Goal: Task Accomplishment & Management: Manage account settings

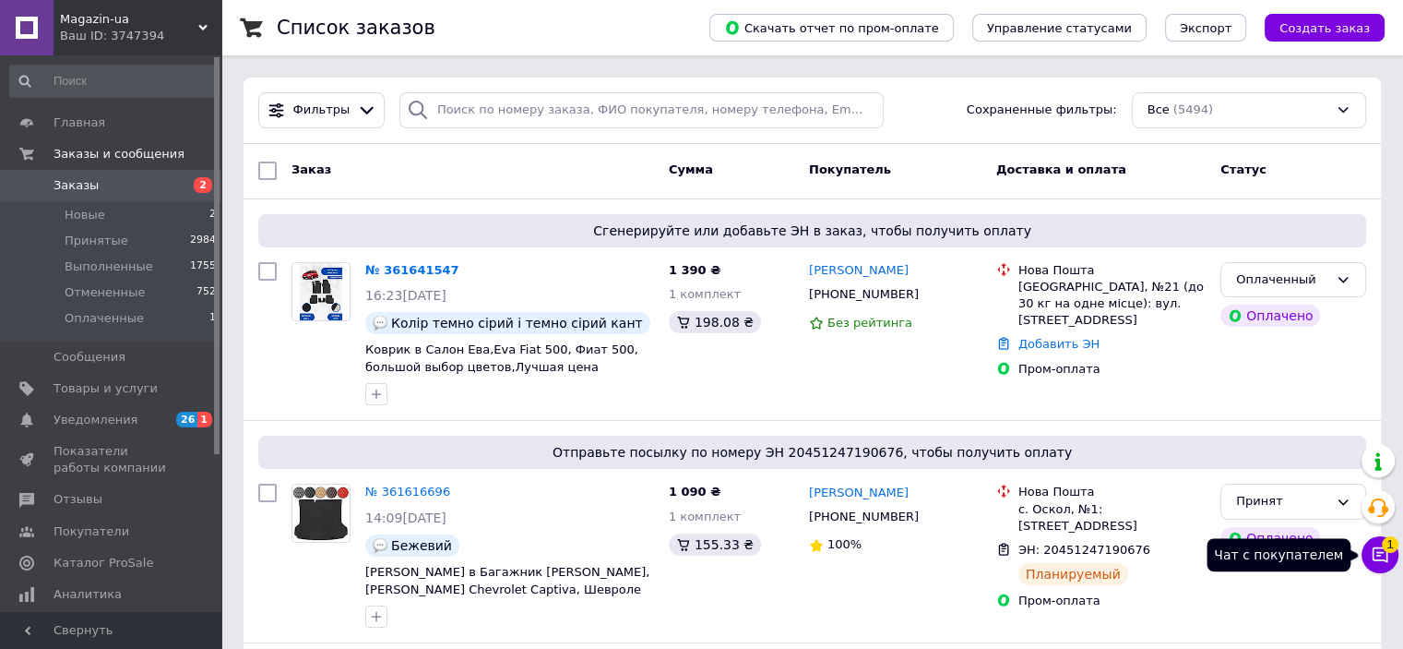
click at [1383, 550] on icon at bounding box center [1380, 554] width 18 height 18
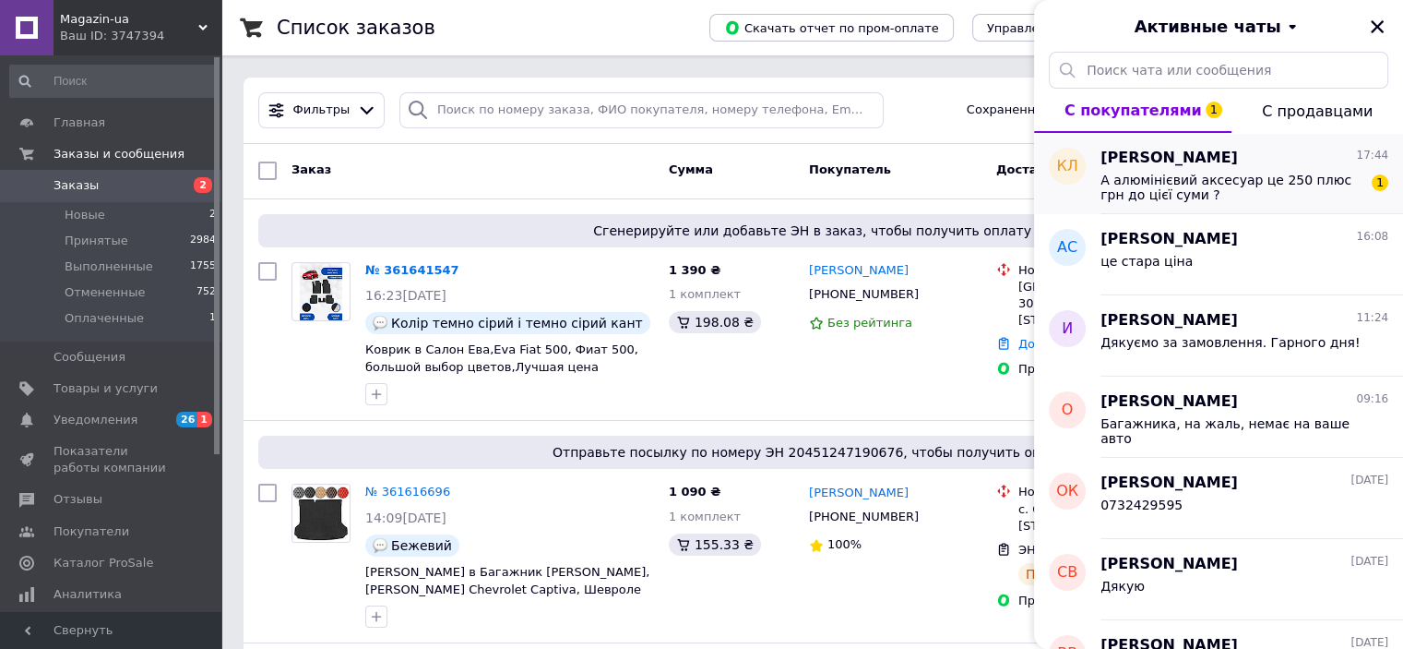
click at [1268, 179] on span "А алюмінієвий аксесуар це 250 плюс грн до цієї суми ?" at bounding box center [1232, 188] width 262 height 30
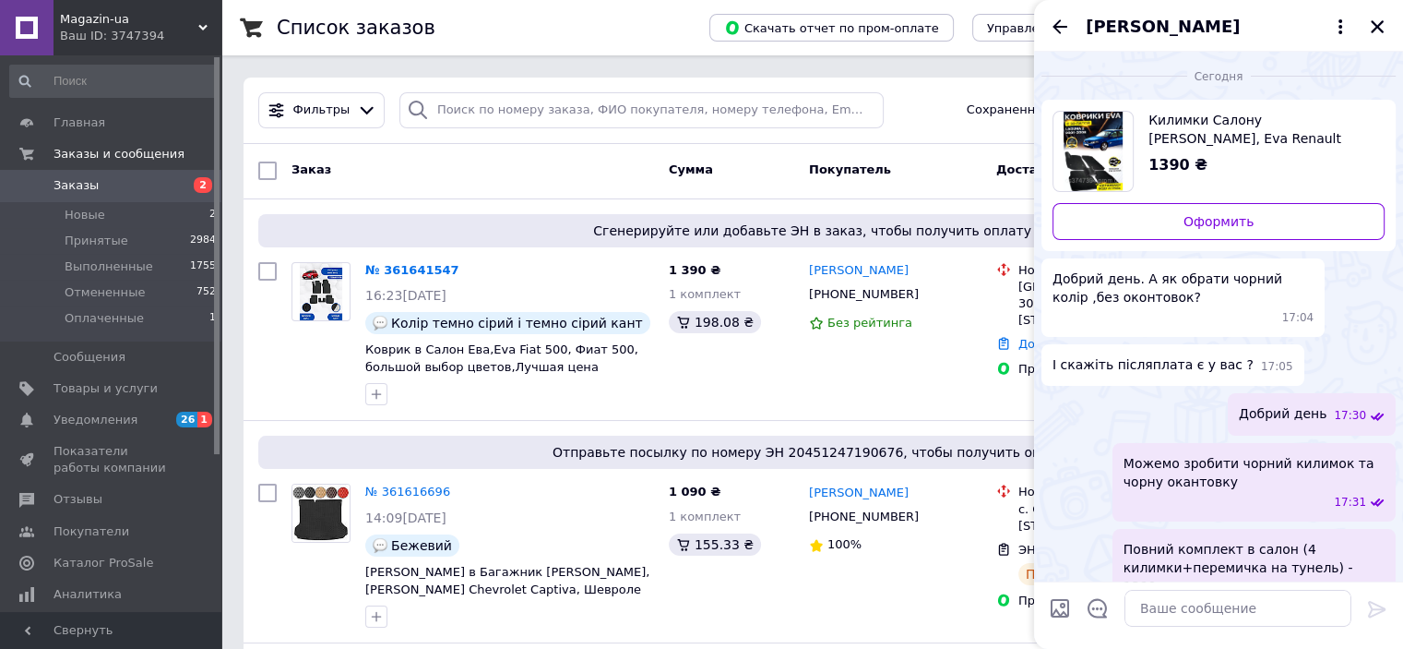
scroll to position [227, 0]
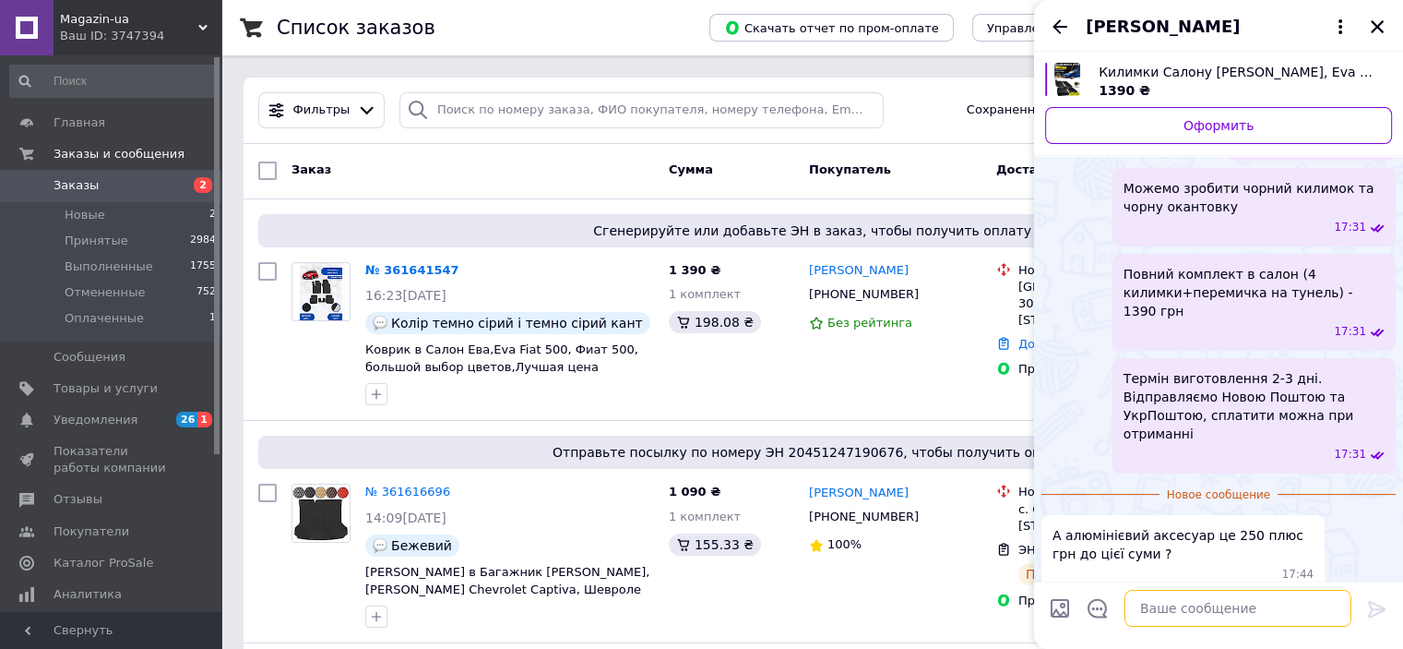
click at [1217, 615] on textarea at bounding box center [1238, 607] width 227 height 37
click at [1146, 610] on textarea at bounding box center [1238, 607] width 227 height 37
paste textarea "Додатково на килимки можна встановити аксесуари: Шильдік (металевий значок з ма…"
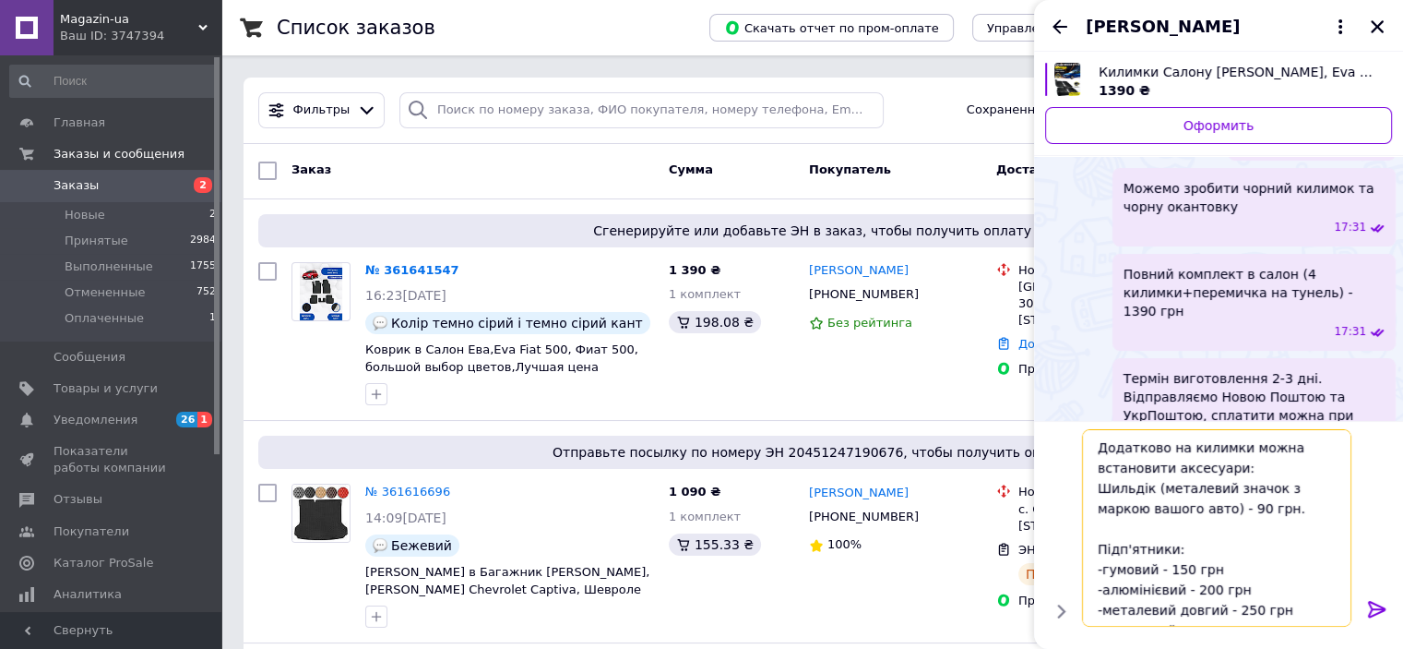
scroll to position [33, 0]
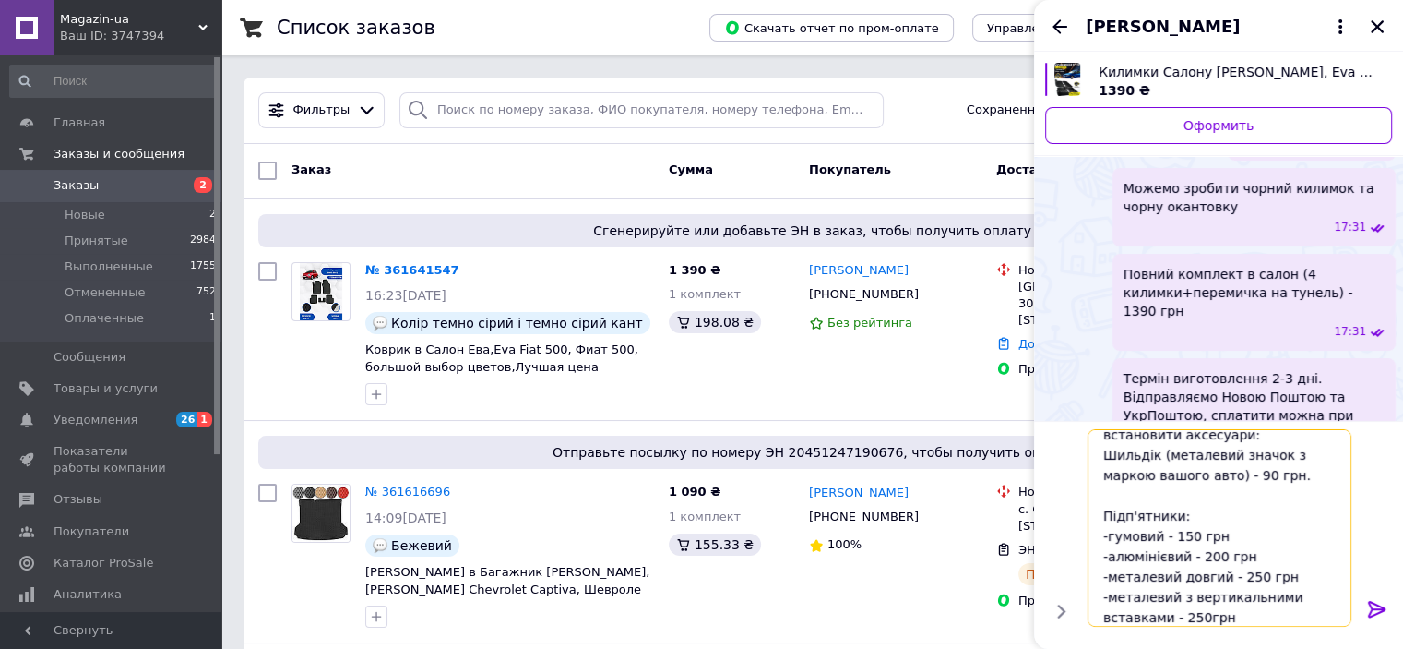
type textarea "Додатково на килимки можна встановити аксесуари: Шильдік (металевий значок з ма…"
click at [1376, 607] on icon at bounding box center [1377, 609] width 22 height 22
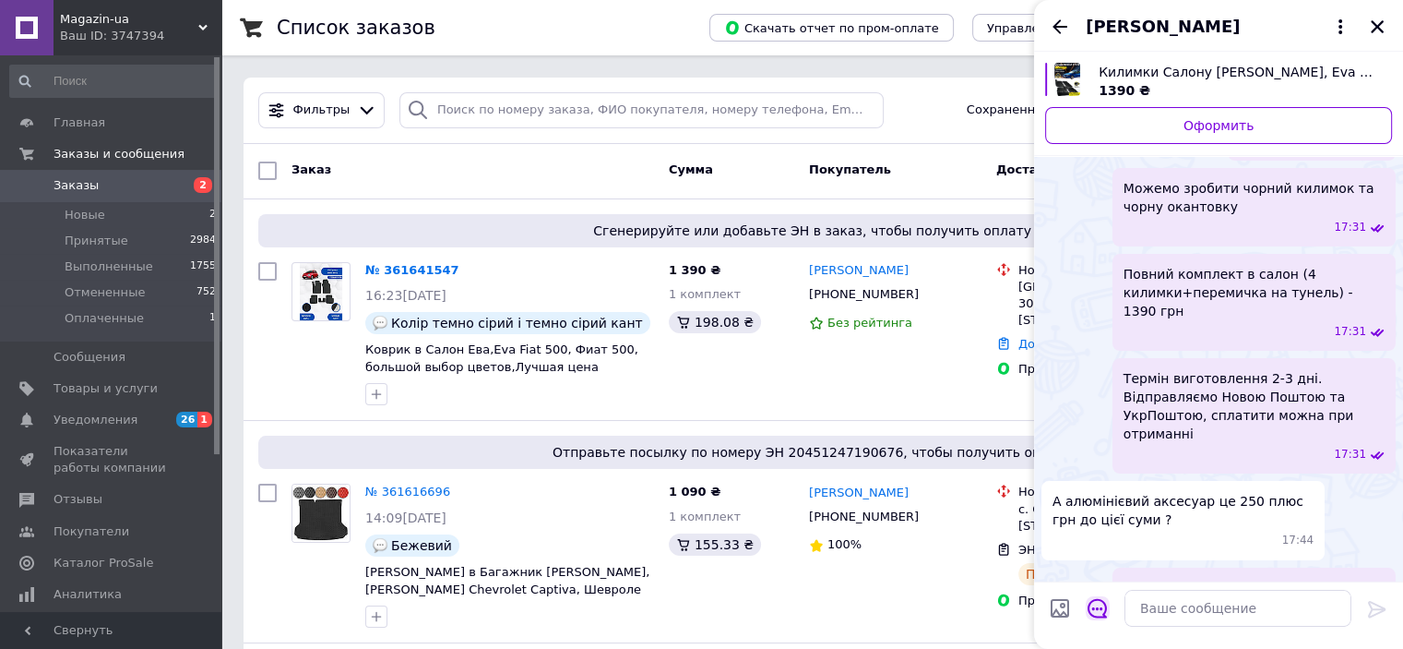
scroll to position [446, 0]
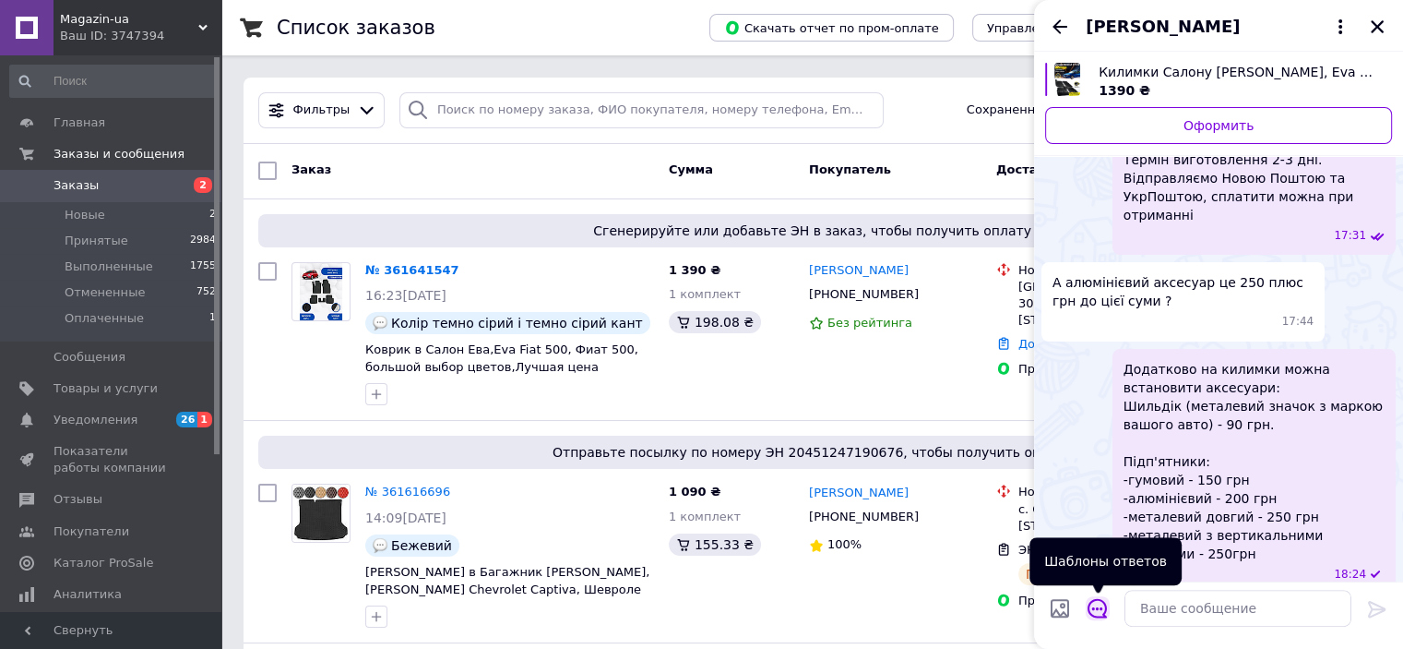
click at [1100, 609] on icon "Открыть шаблоны ответов" at bounding box center [1097, 608] width 19 height 19
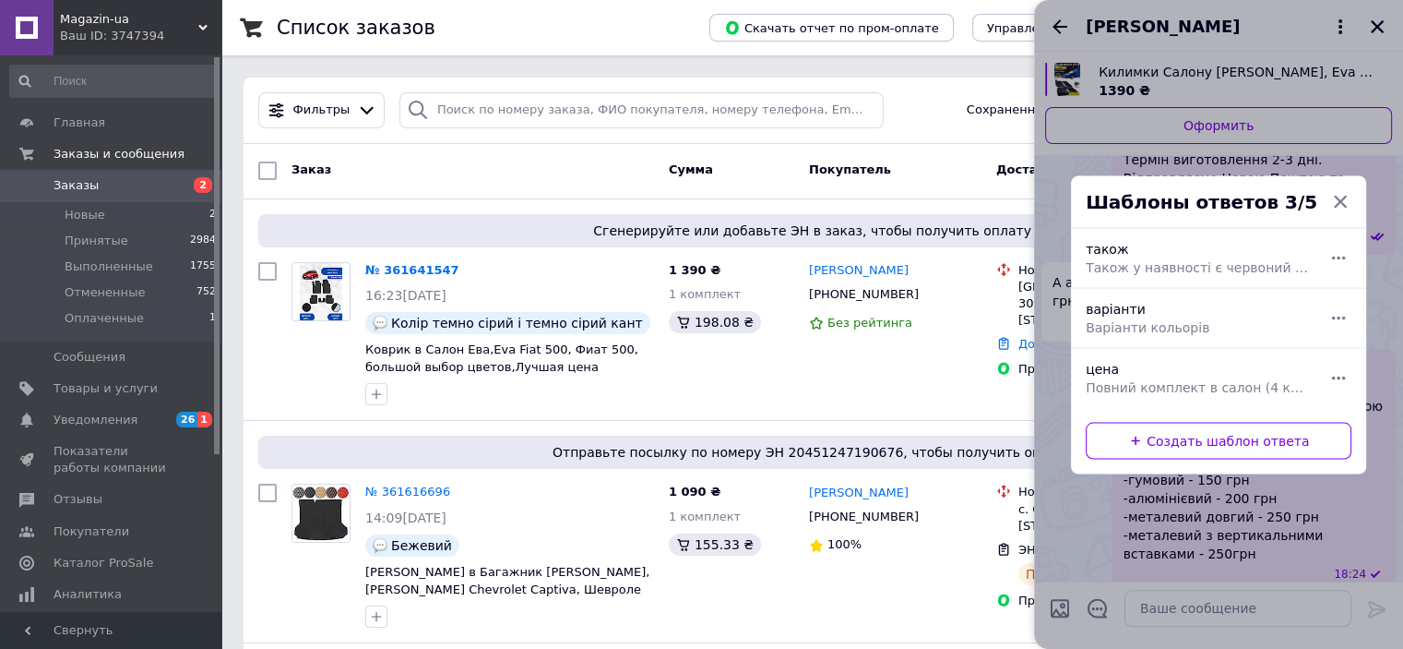
click at [1063, 601] on div at bounding box center [1218, 324] width 369 height 649
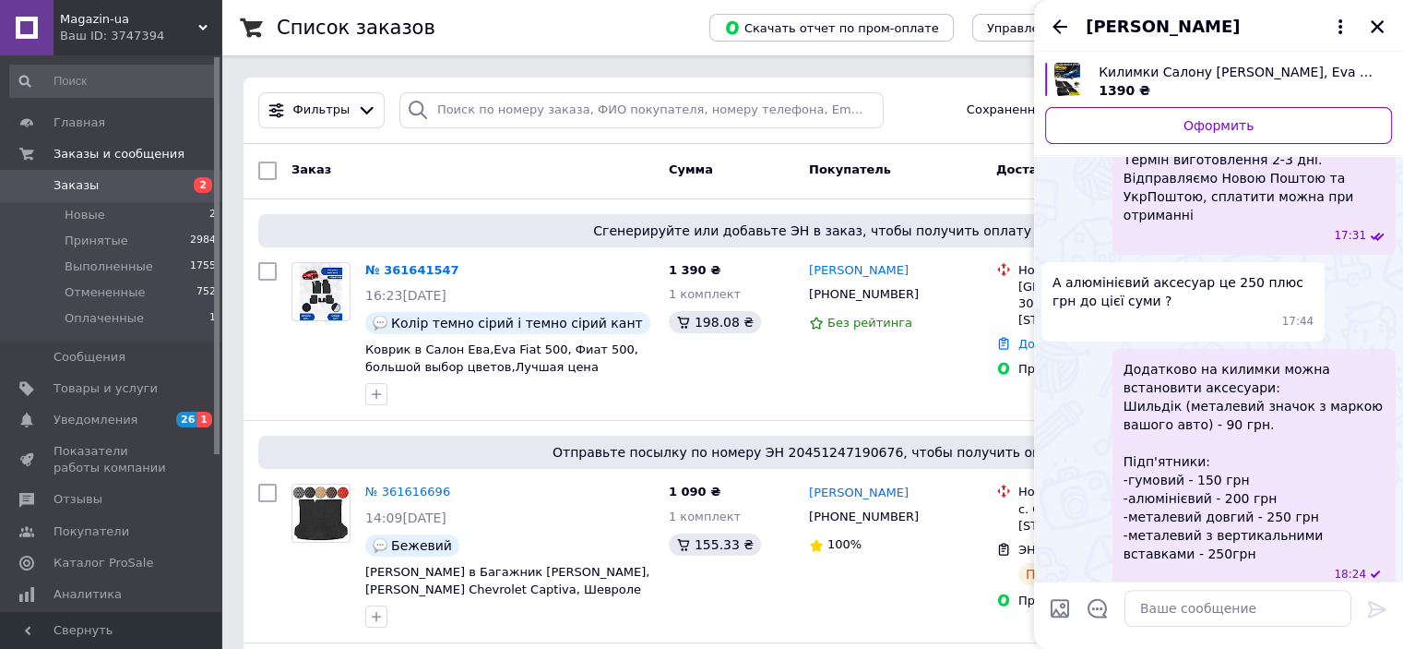
click at [1058, 613] on input "Загрузить файлы" at bounding box center [1060, 608] width 22 height 22
type input "C:\fakepath\изображение_viber_2023-11-27_[PHONE_NUMBER].jpg"
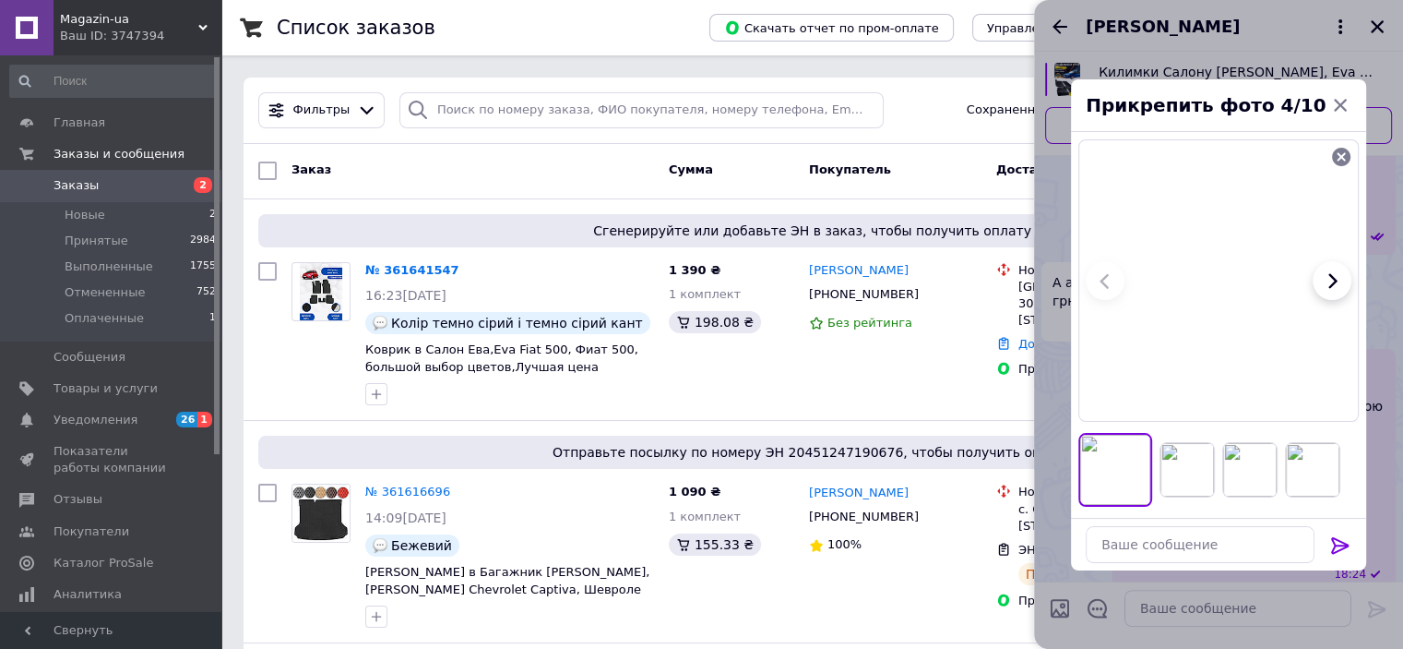
click at [1342, 549] on icon at bounding box center [1340, 545] width 22 height 22
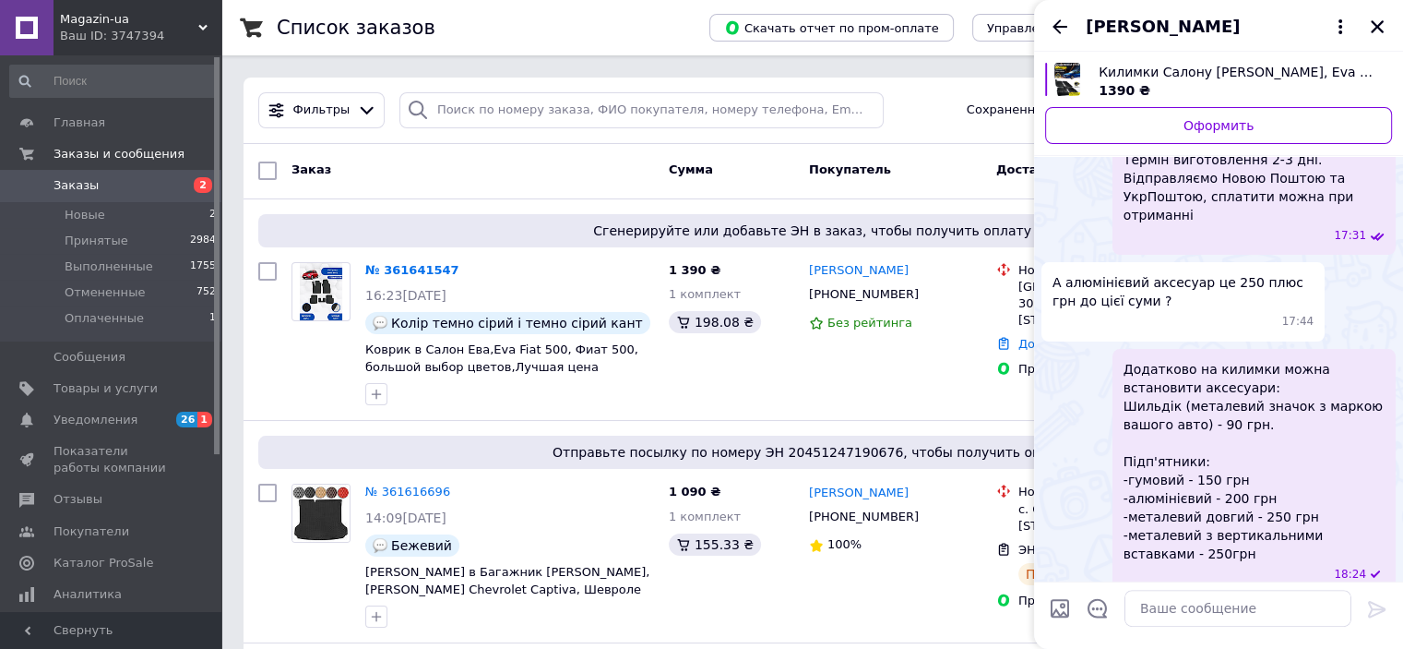
scroll to position [1285, 0]
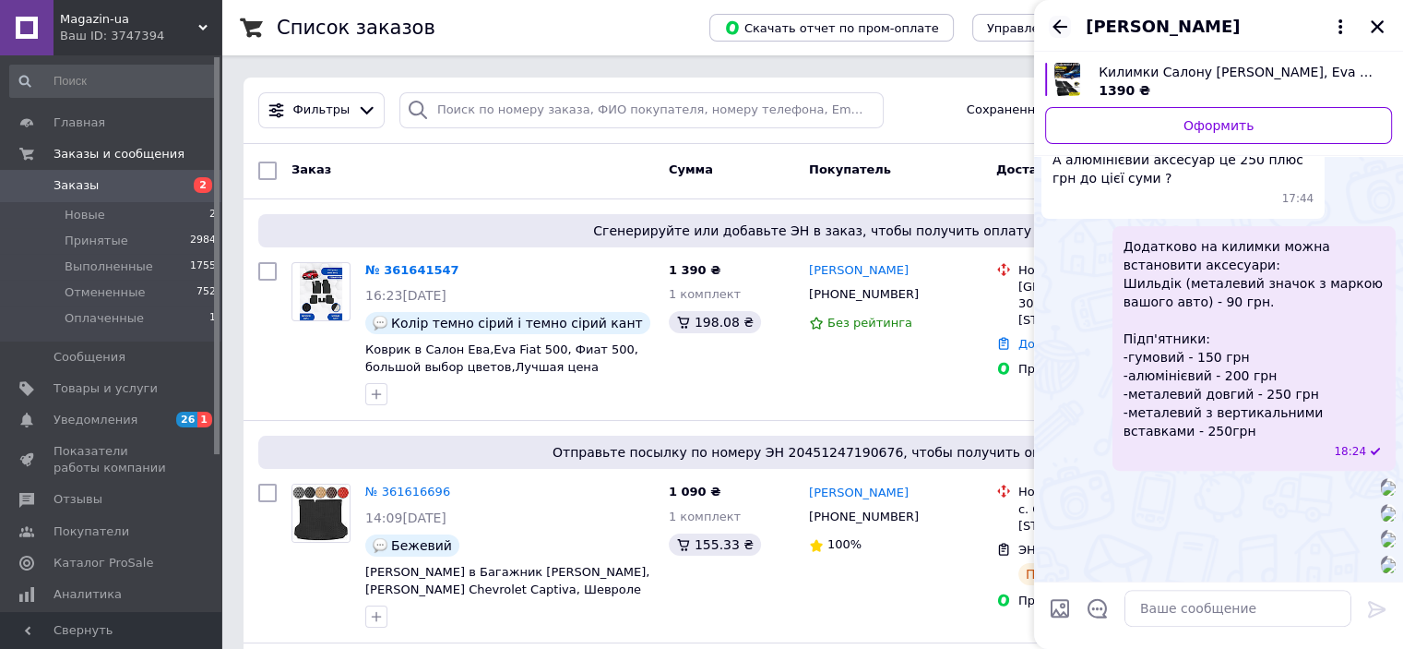
click at [1059, 26] on icon "Назад" at bounding box center [1060, 26] width 15 height 14
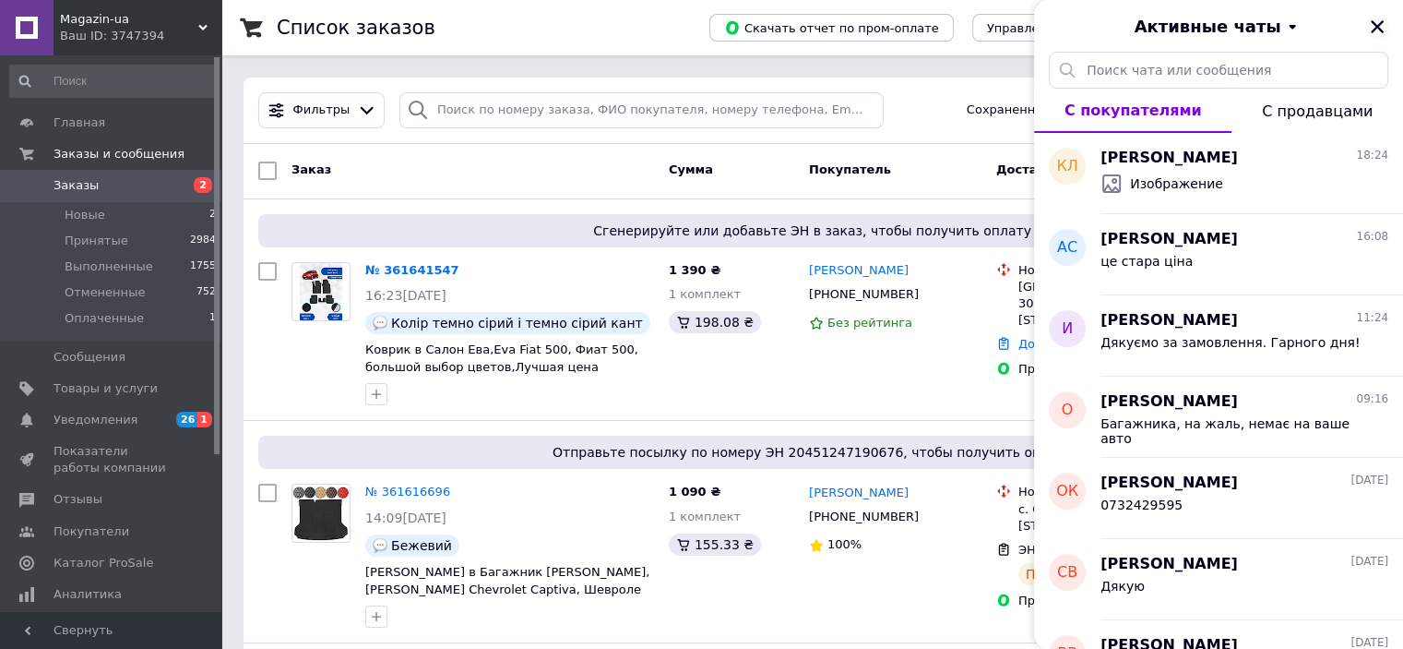
click at [1378, 29] on icon "Закрыть" at bounding box center [1377, 26] width 13 height 13
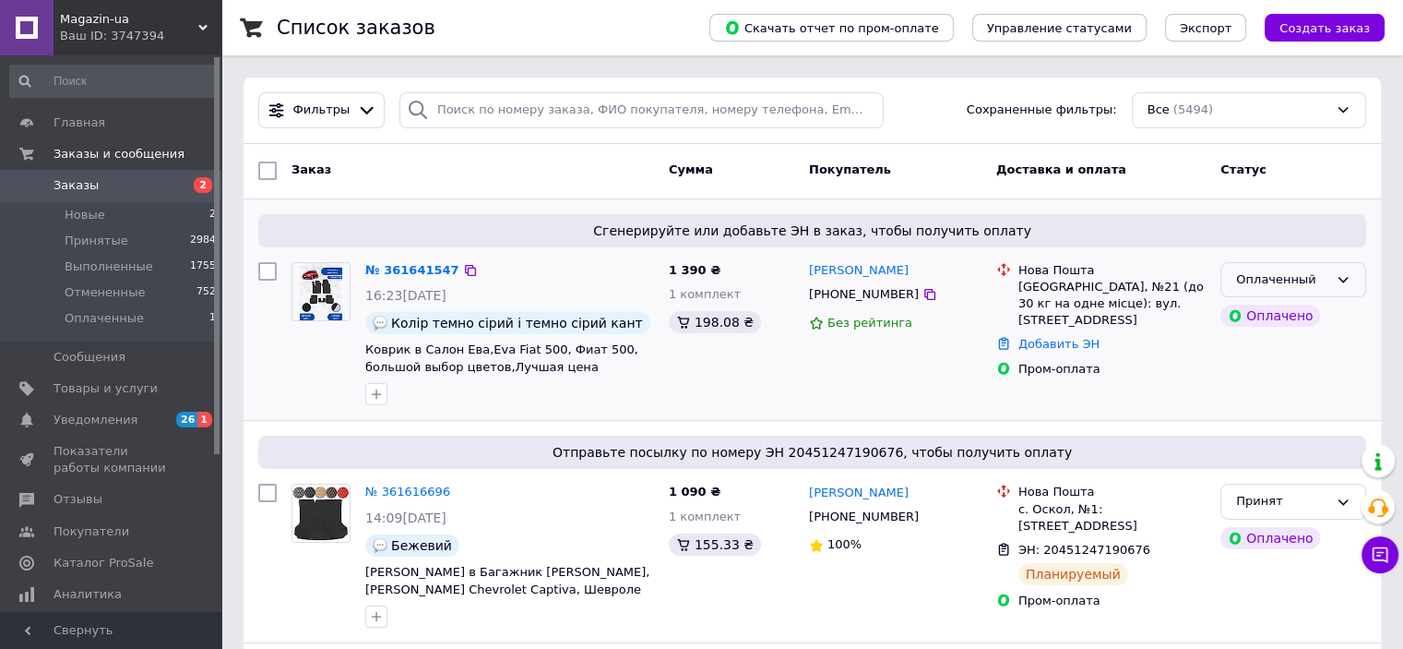
click at [1343, 279] on icon at bounding box center [1343, 279] width 15 height 15
click at [1273, 318] on li "Принят" at bounding box center [1293, 318] width 144 height 34
click at [416, 269] on link "№ 361641547" at bounding box center [412, 270] width 94 height 14
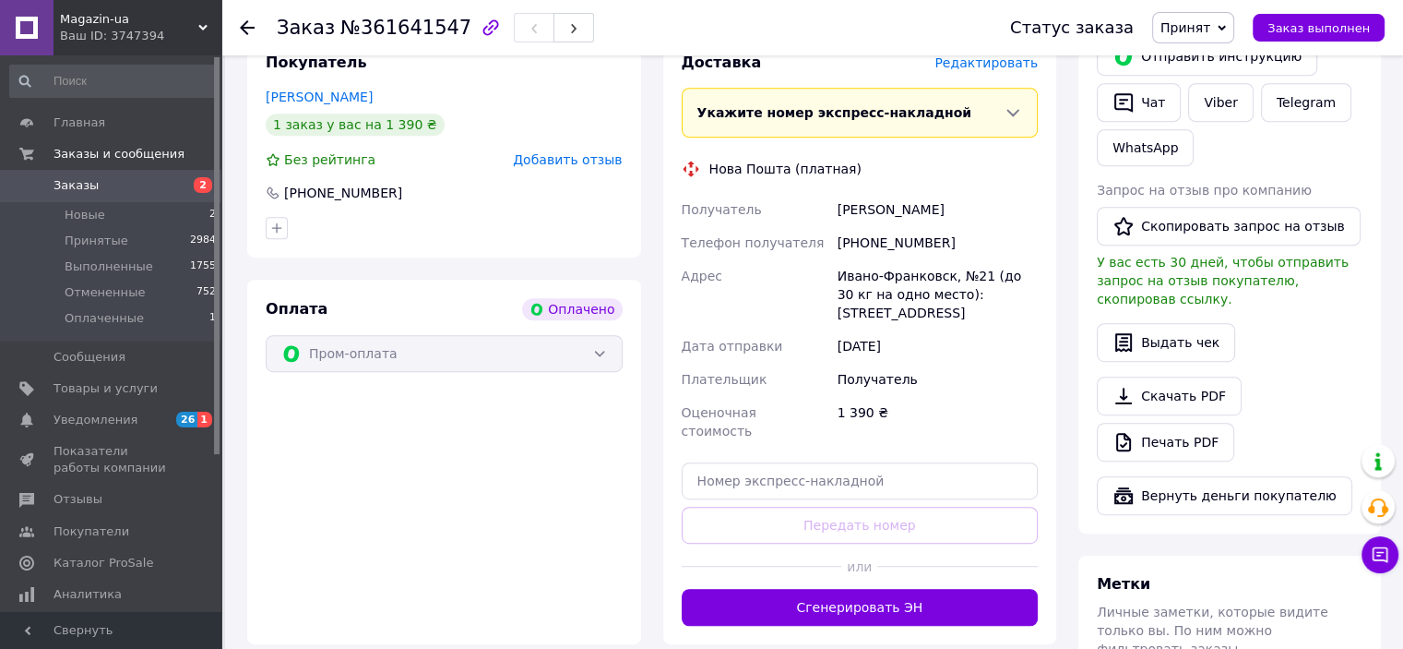
scroll to position [1015, 0]
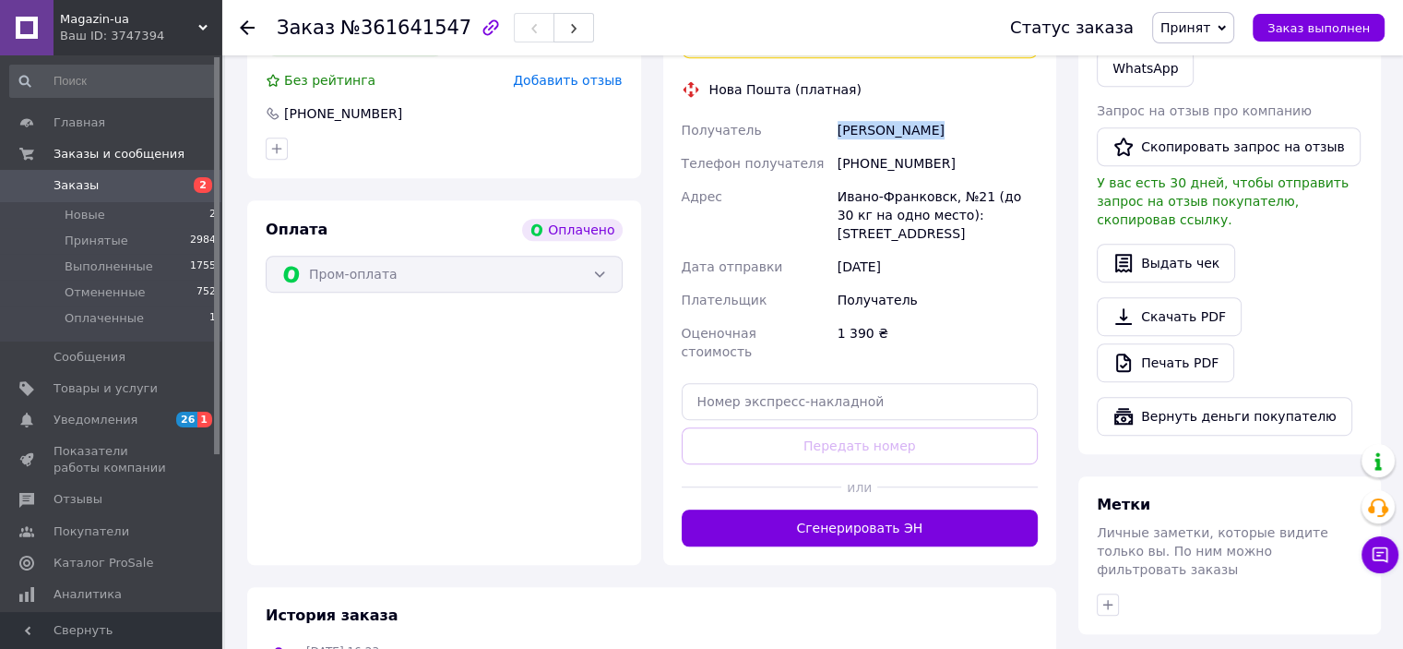
drag, startPoint x: 913, startPoint y: 137, endPoint x: 832, endPoint y: 138, distance: 81.2
click at [832, 138] on div "Получатель [PERSON_NAME] Телефон получателя [PHONE_NUMBER] Адрес Ивано-Франковс…" at bounding box center [860, 240] width 364 height 255
copy div "Получатель [PERSON_NAME]"
drag, startPoint x: 930, startPoint y: 169, endPoint x: 860, endPoint y: 170, distance: 70.1
click at [860, 170] on div "[PHONE_NUMBER]" at bounding box center [938, 163] width 208 height 33
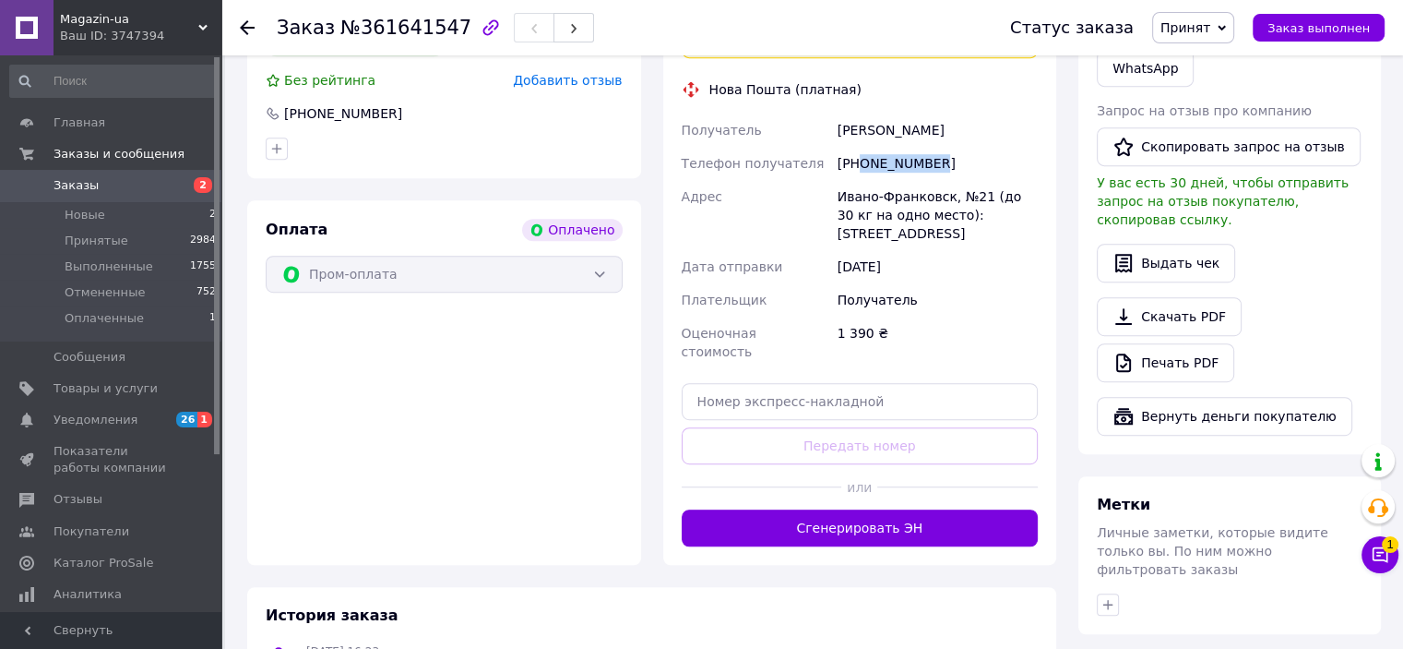
copy div "0689051145"
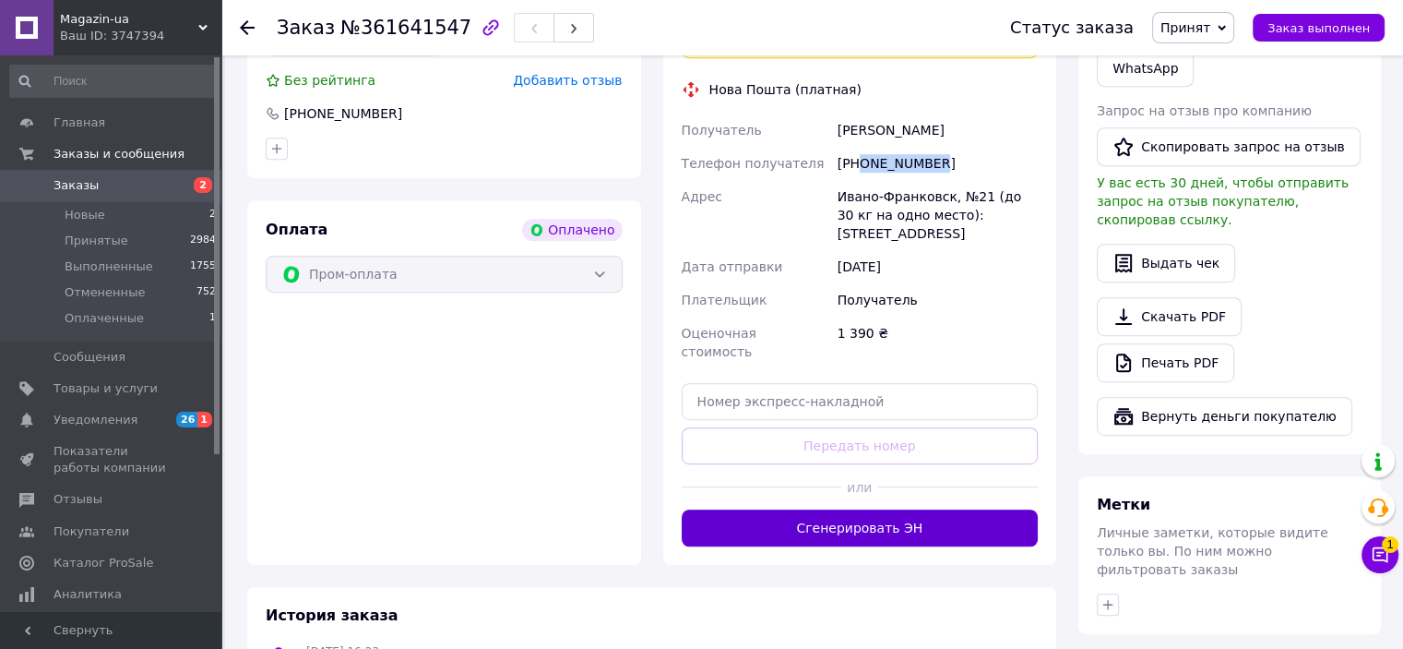
click at [879, 509] on button "Сгенерировать ЭН" at bounding box center [860, 527] width 357 height 37
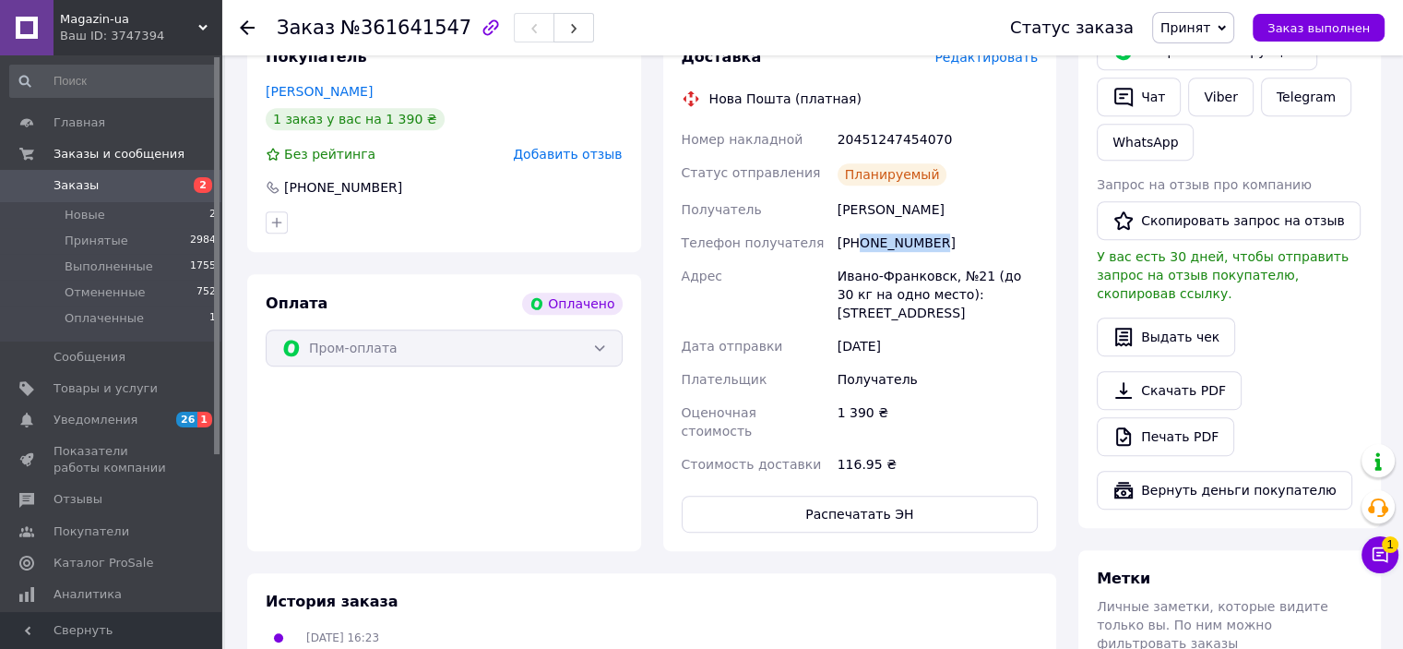
scroll to position [738, 0]
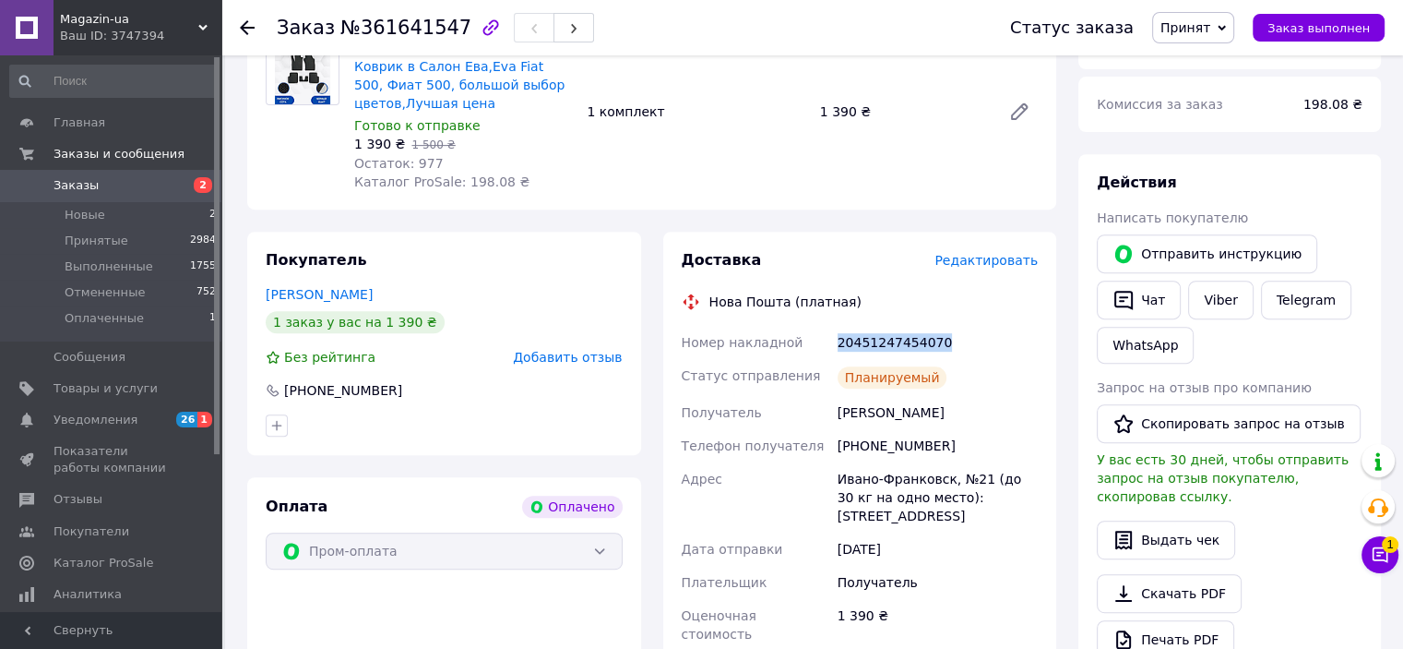
drag, startPoint x: 934, startPoint y: 342, endPoint x: 834, endPoint y: 352, distance: 100.1
click at [834, 352] on div "20451247454070" at bounding box center [938, 342] width 208 height 33
copy div "20451247454070"
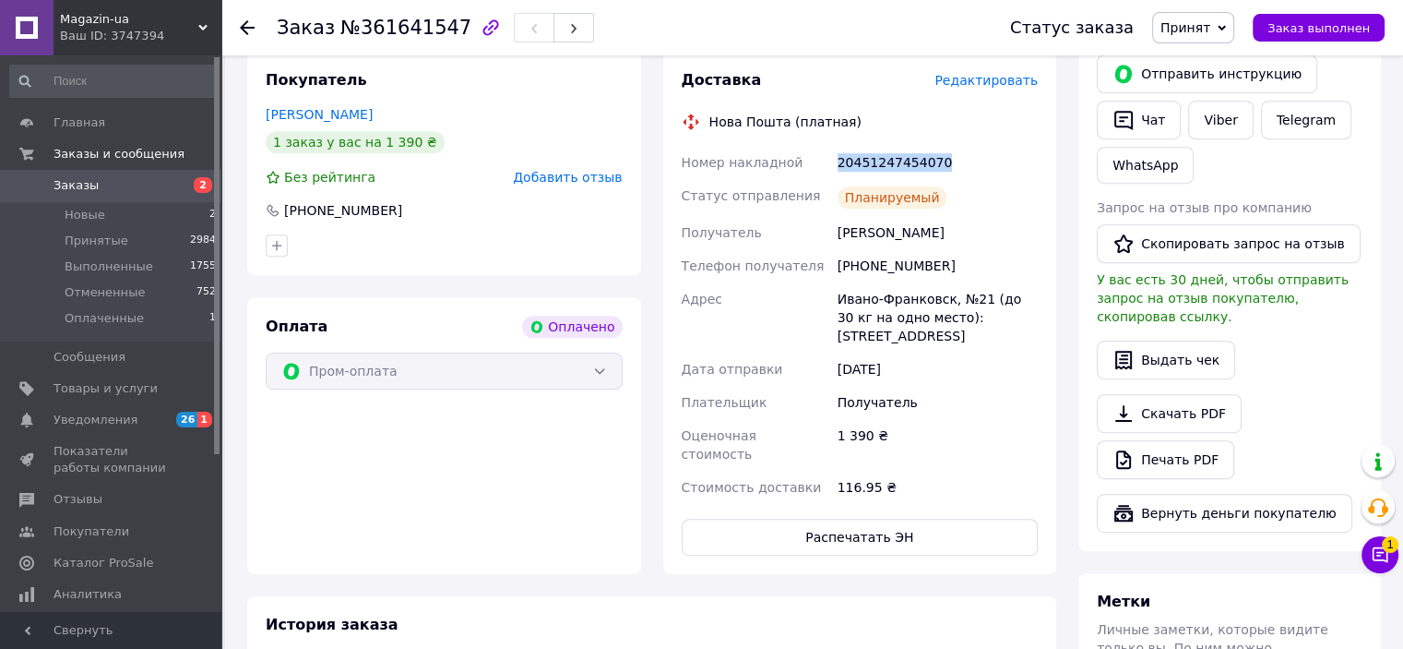
scroll to position [922, 0]
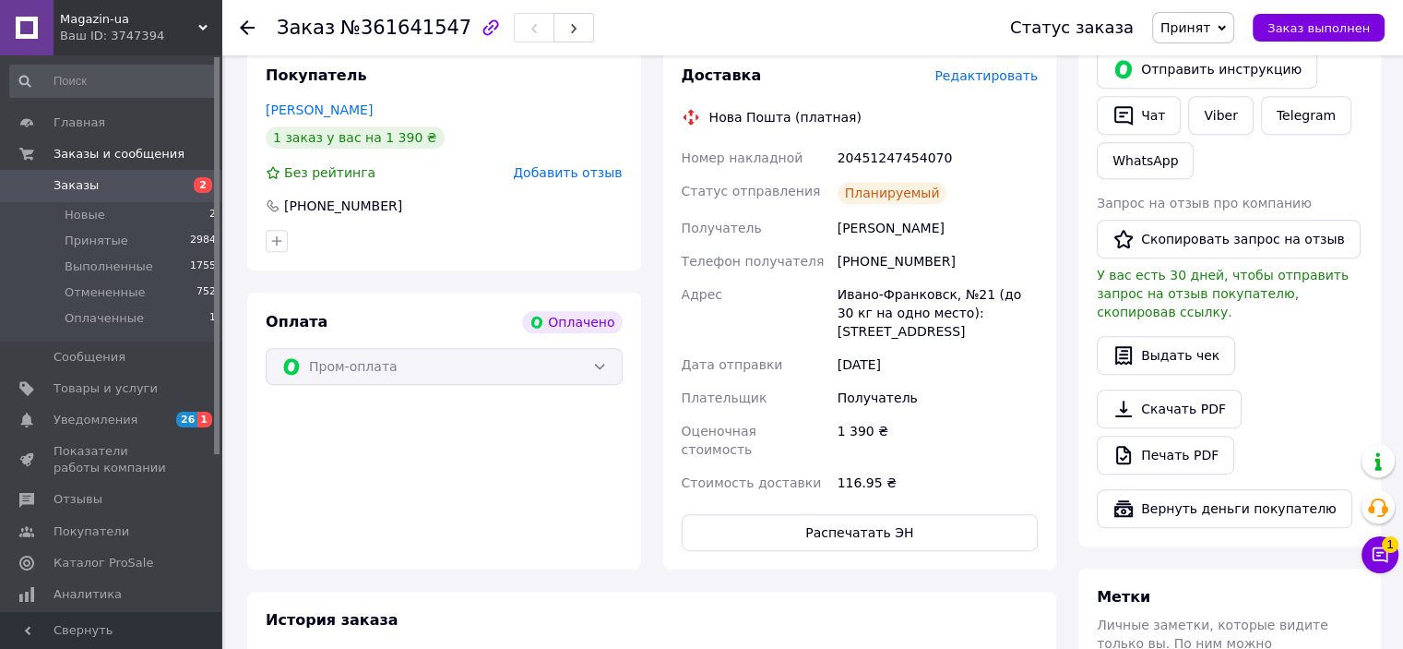
click at [251, 29] on icon at bounding box center [247, 27] width 15 height 15
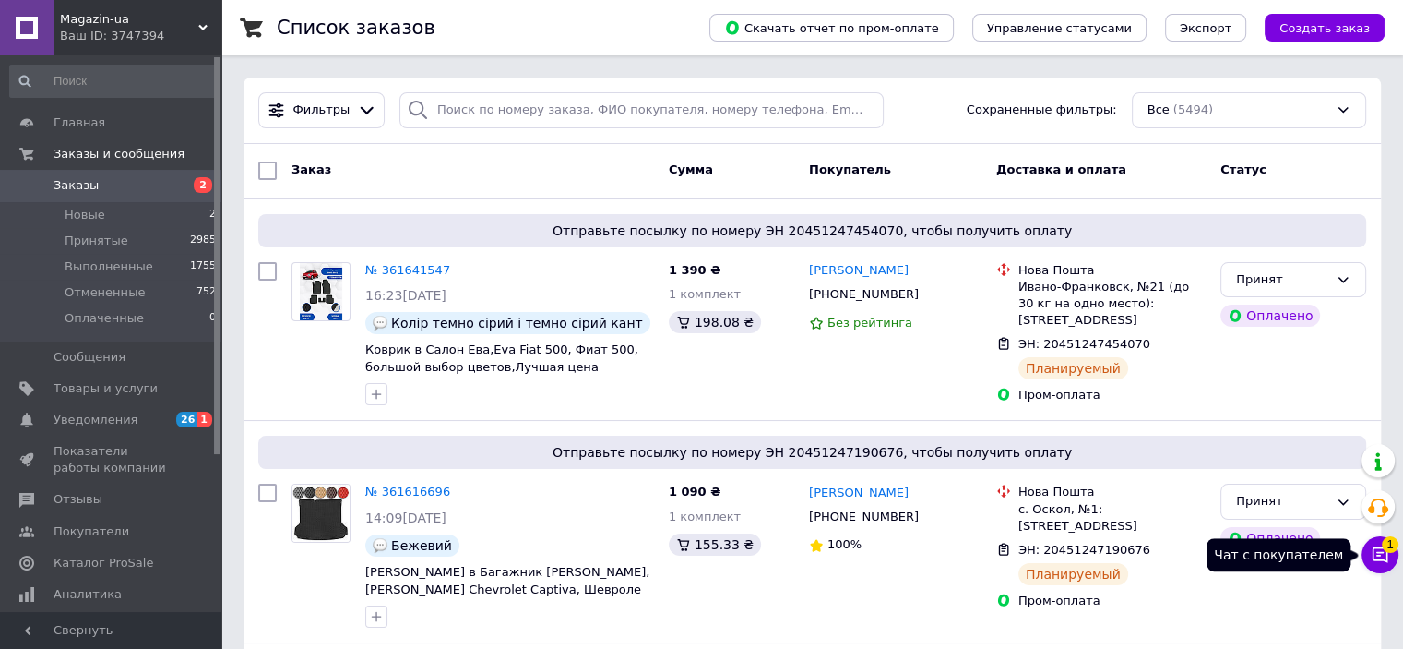
click at [1379, 562] on icon at bounding box center [1380, 554] width 18 height 18
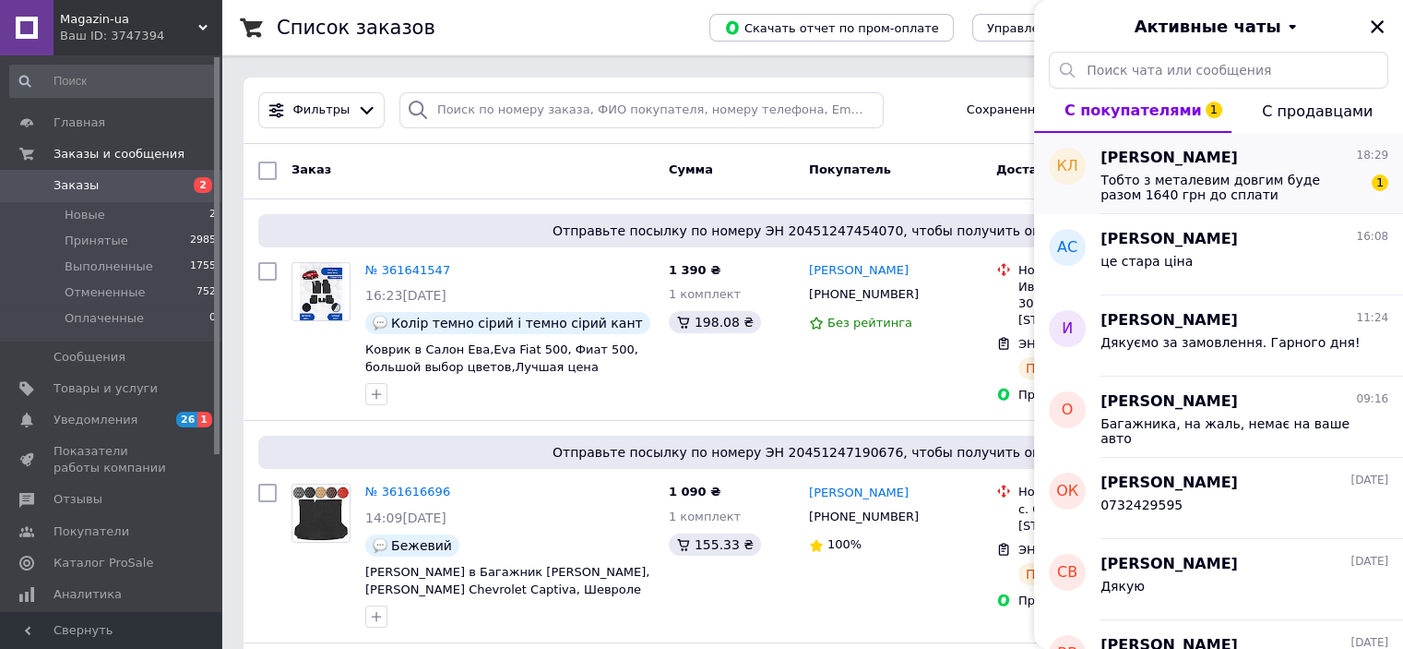
click at [1244, 181] on span "Тобто з металевим довгим буде разом 1640 грн до сплати" at bounding box center [1232, 188] width 262 height 30
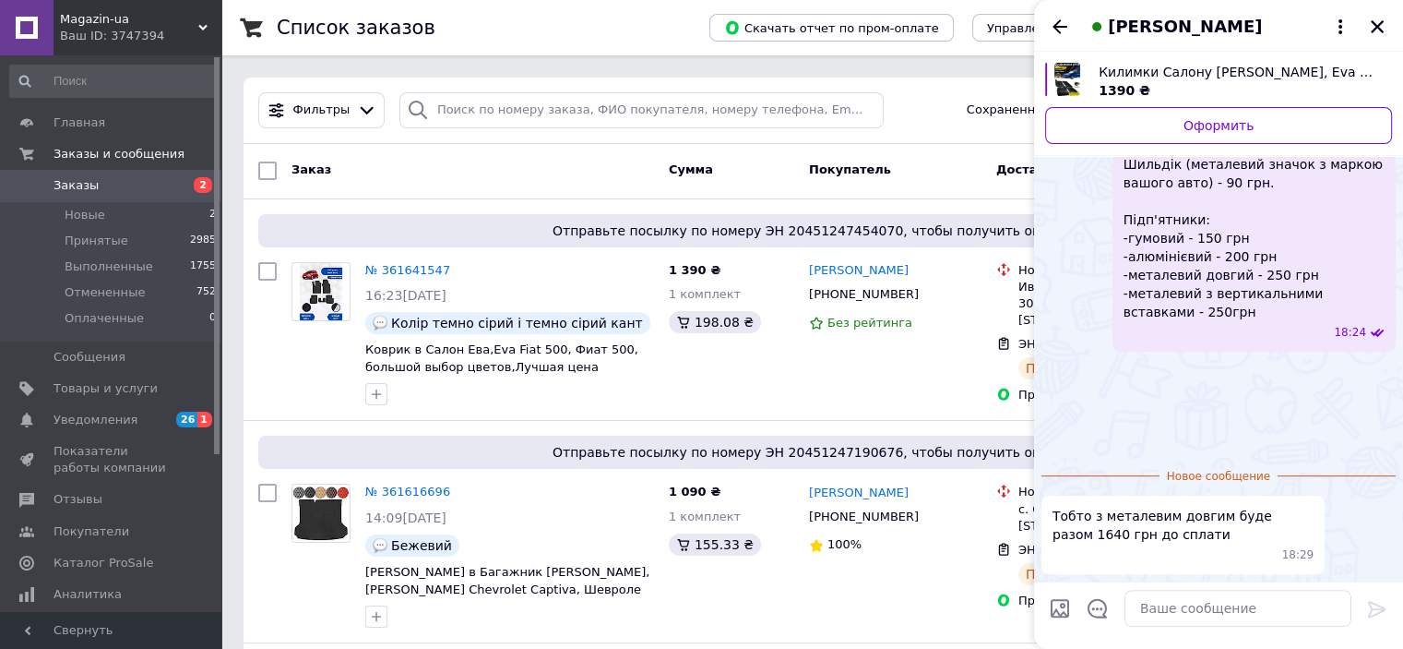
scroll to position [1634, 0]
click at [1160, 613] on textarea at bounding box center [1238, 607] width 227 height 37
type textarea "так"
click at [1374, 606] on icon at bounding box center [1377, 609] width 22 height 22
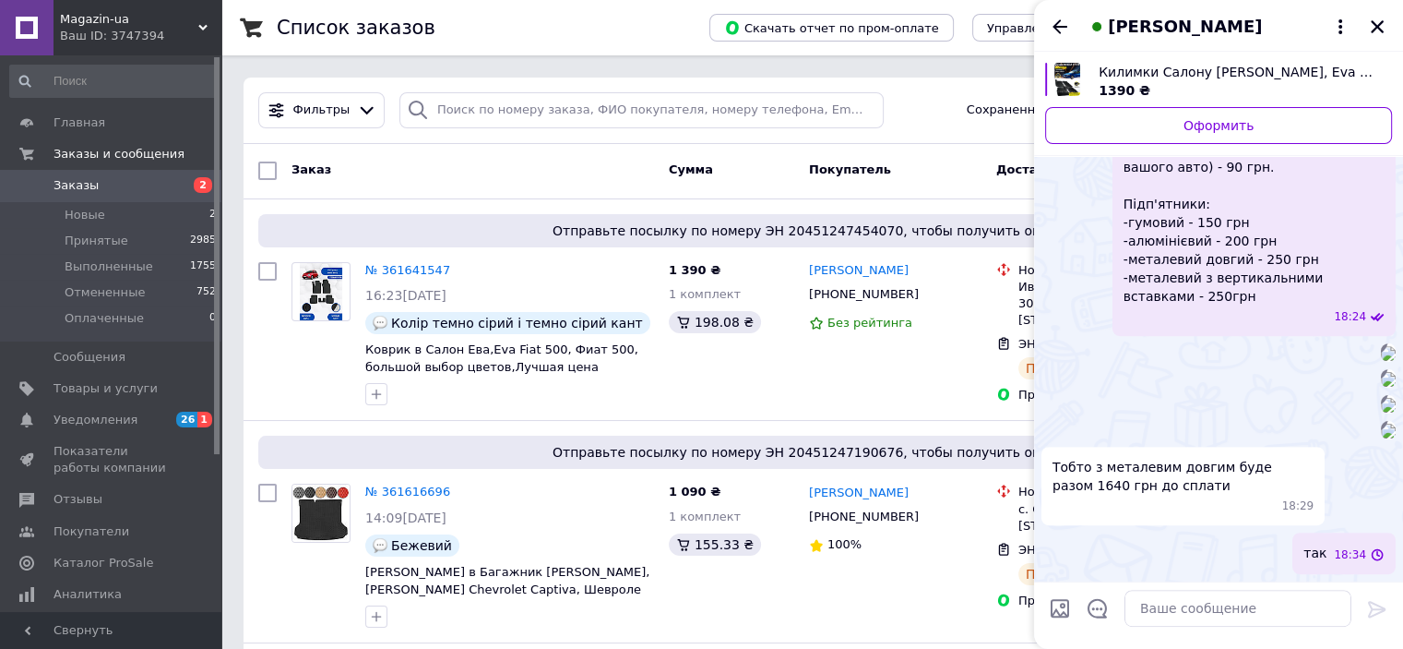
scroll to position [1649, 0]
click at [1053, 24] on icon "Назад" at bounding box center [1060, 27] width 22 height 22
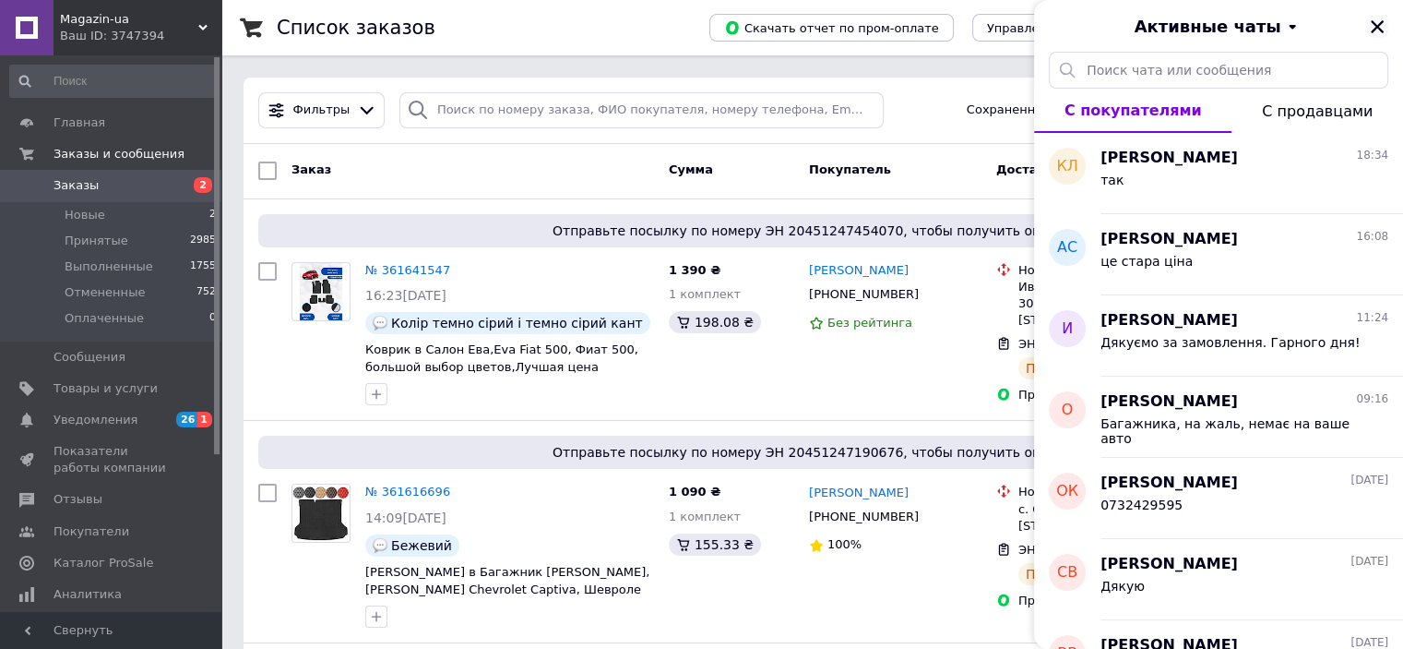
click at [1376, 22] on icon "Закрыть" at bounding box center [1377, 26] width 17 height 17
